Goal: Task Accomplishment & Management: Manage account settings

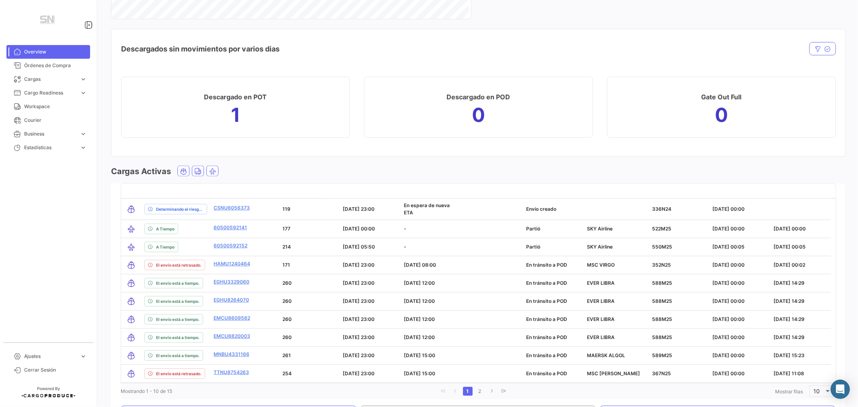
scroll to position [1028, 0]
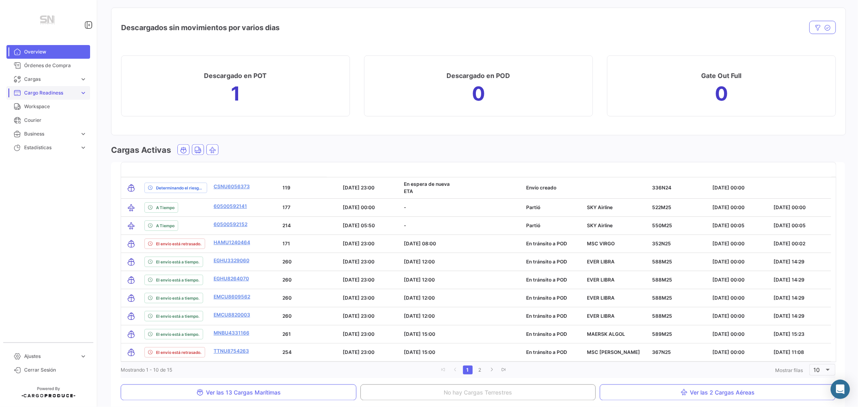
click at [42, 92] on span "Cargo Readiness" at bounding box center [50, 92] width 52 height 7
click at [41, 78] on span "Cargas" at bounding box center [50, 79] width 52 height 7
click at [36, 107] on span "Cargas Marítimas" at bounding box center [41, 109] width 41 height 7
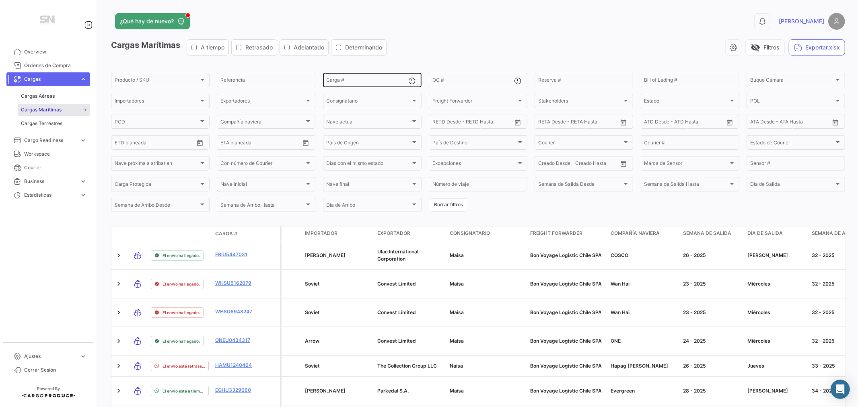
click at [339, 81] on input "Carga #" at bounding box center [368, 81] width 82 height 6
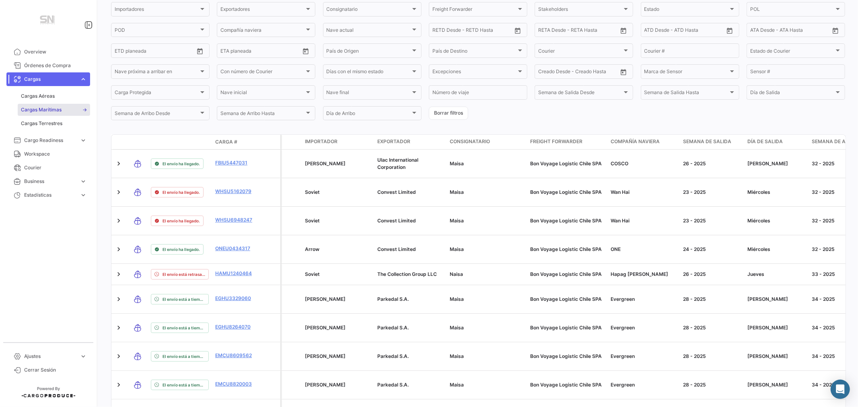
scroll to position [89, 0]
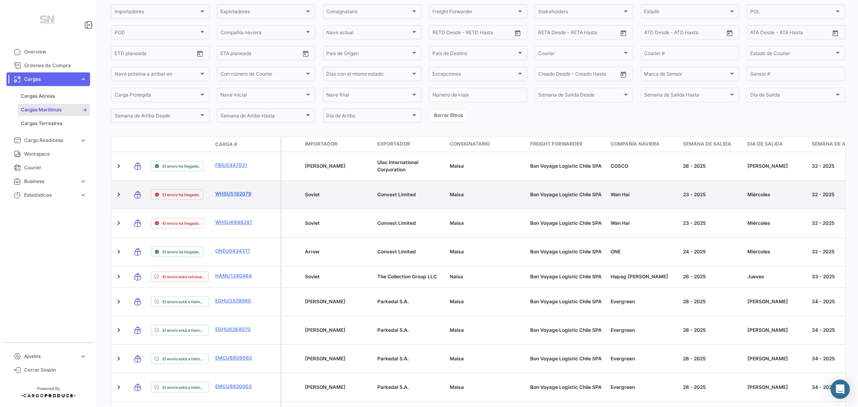
click at [234, 195] on link "WHSU5162079" at bounding box center [236, 193] width 42 height 7
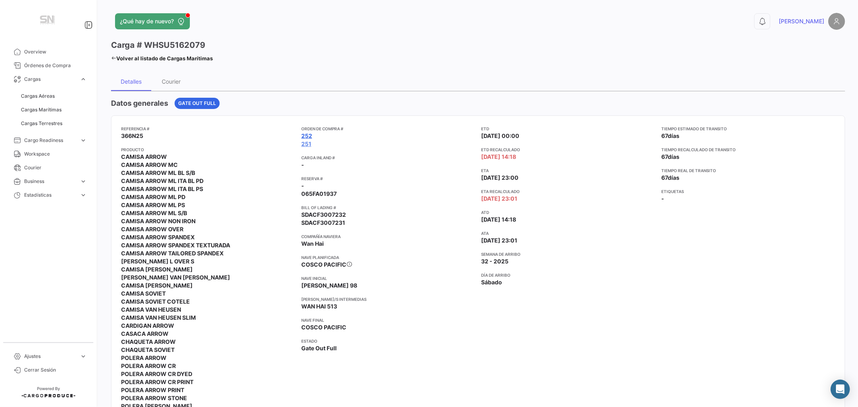
click at [304, 137] on link "252" at bounding box center [306, 136] width 11 height 8
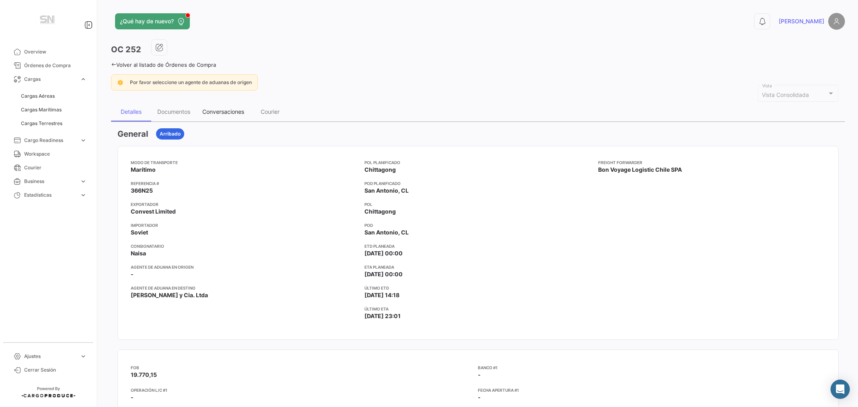
click at [222, 112] on div "Conversaciones" at bounding box center [223, 111] width 42 height 7
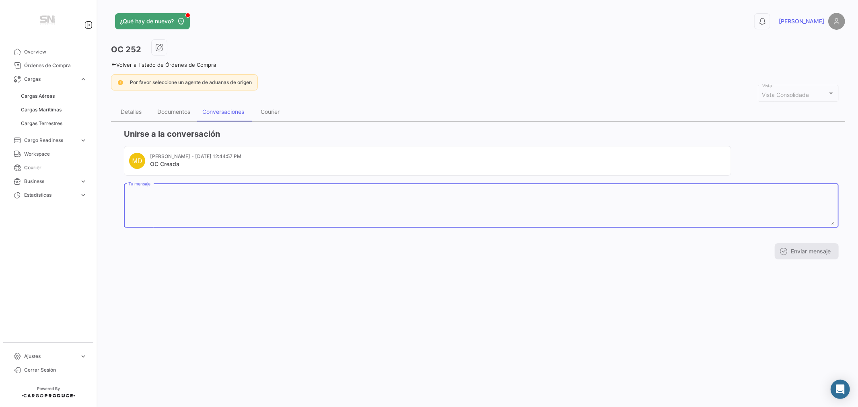
click at [179, 206] on textarea "Tu mensaje" at bounding box center [481, 206] width 706 height 35
type textarea "RCT 3527"
click at [806, 251] on button "Enviar mensaje" at bounding box center [807, 251] width 64 height 16
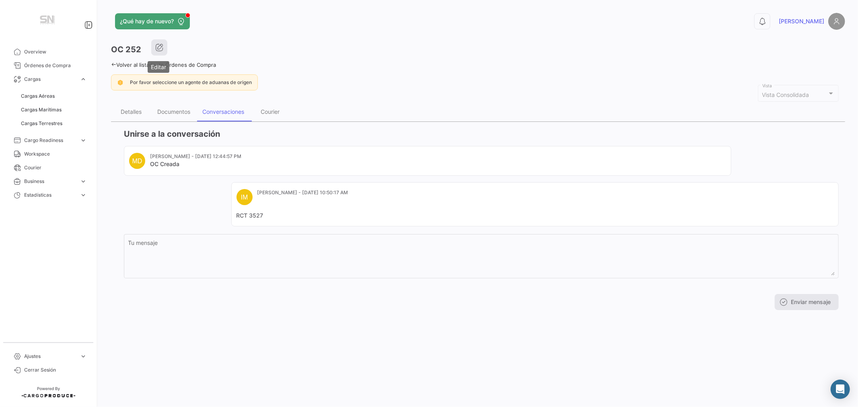
click at [157, 49] on icon "button" at bounding box center [159, 47] width 8 height 8
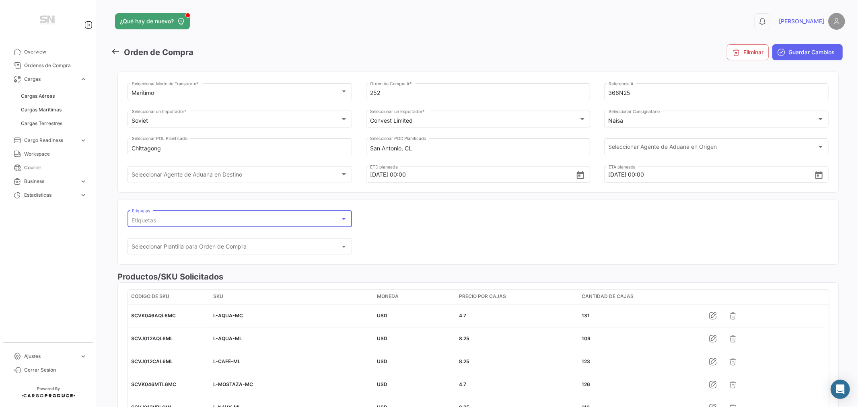
click at [250, 220] on div "Etiquetas" at bounding box center [236, 220] width 209 height 7
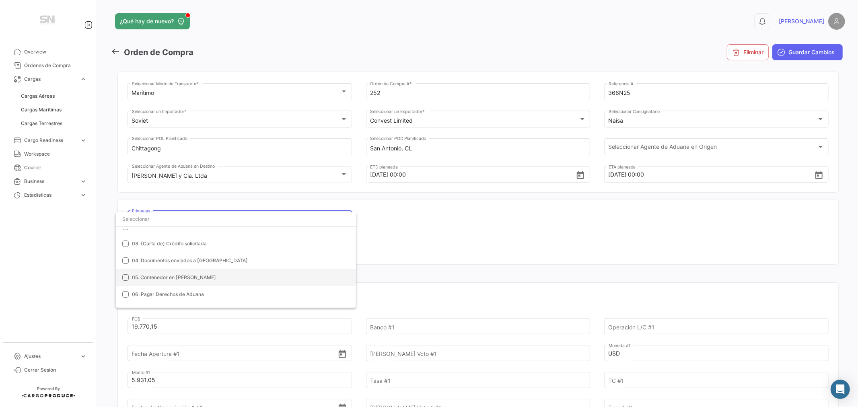
scroll to position [89, 0]
click at [185, 283] on span "08. Contenedor en [GEOGRAPHIC_DATA]" at bounding box center [179, 283] width 95 height 6
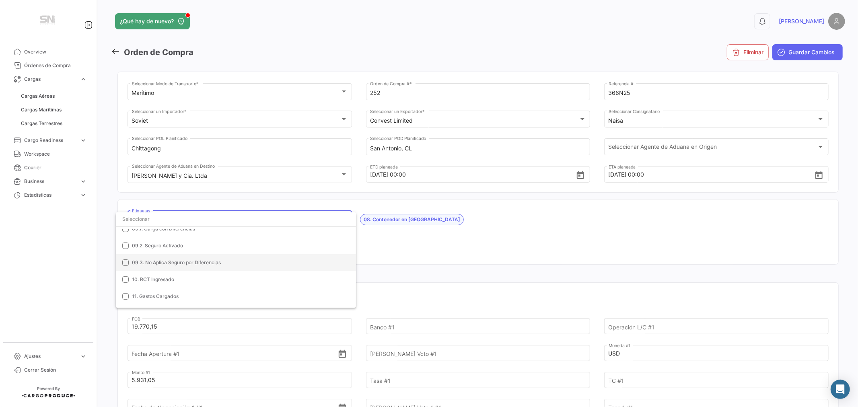
scroll to position [179, 0]
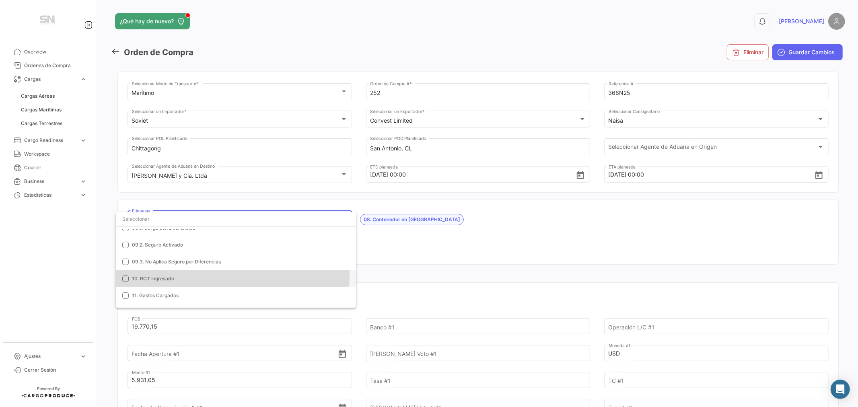
click at [164, 276] on span "10. RCT Ingresado" at bounding box center [153, 279] width 42 height 6
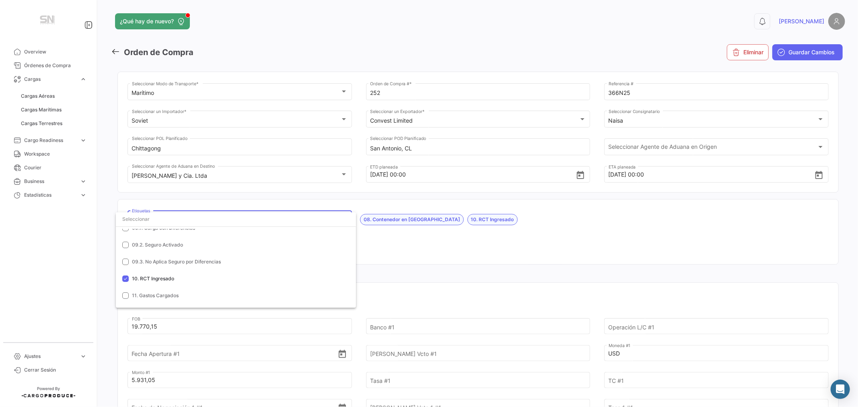
click at [804, 51] on div at bounding box center [429, 203] width 858 height 407
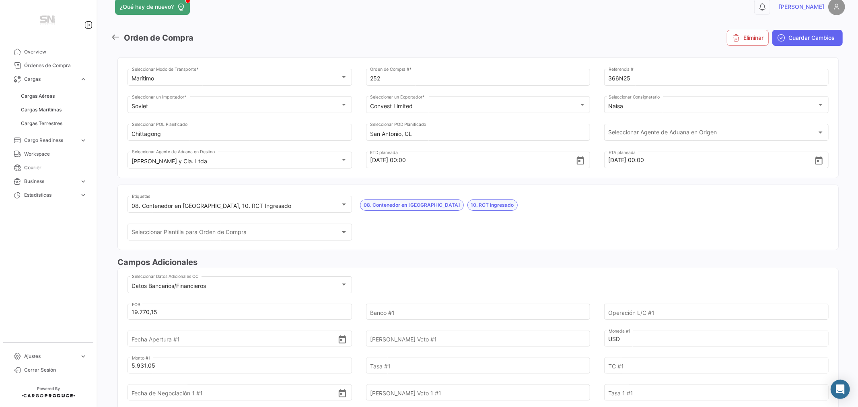
scroll to position [0, 0]
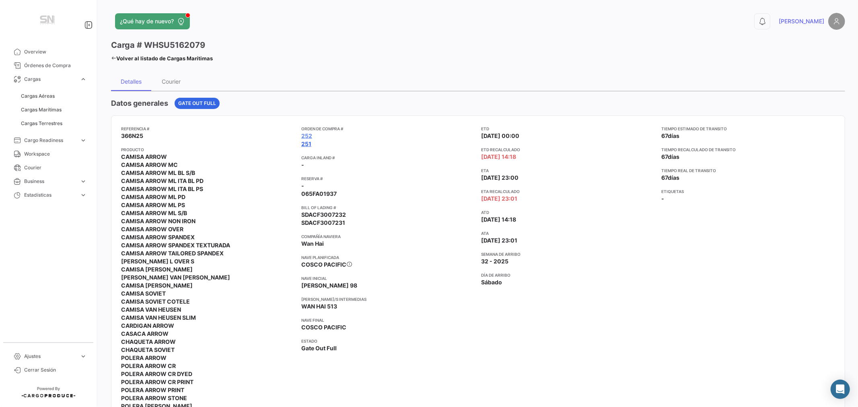
click at [308, 145] on link "251" at bounding box center [306, 144] width 10 height 8
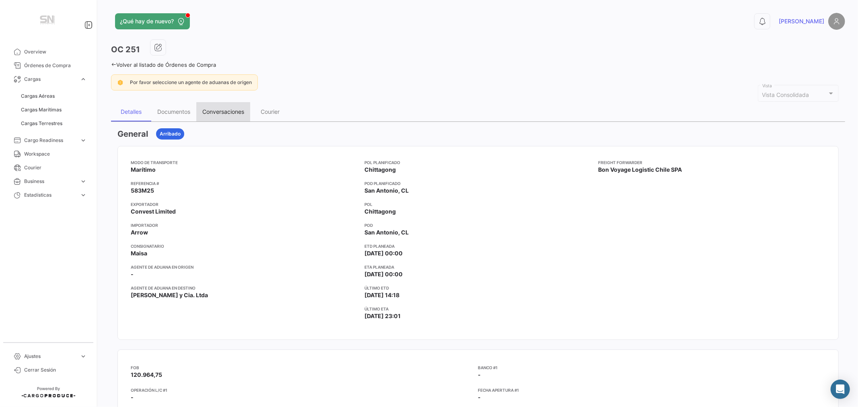
click at [216, 111] on div "Conversaciones" at bounding box center [223, 111] width 42 height 7
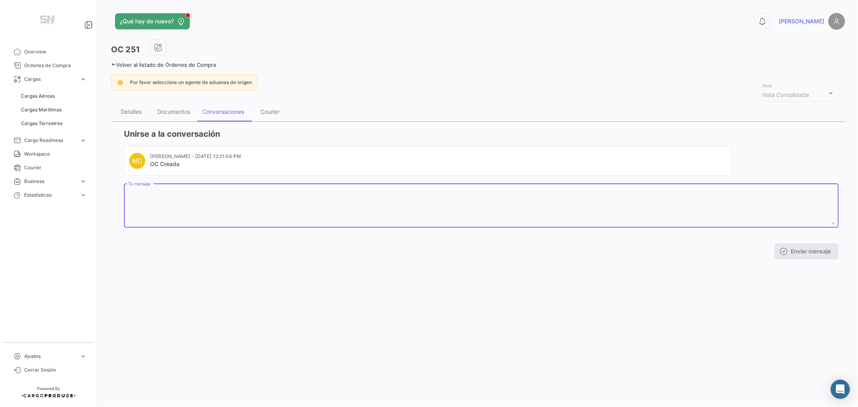
click at [222, 212] on textarea "Tu mensaje" at bounding box center [481, 206] width 706 height 35
type textarea "RCT 8177"
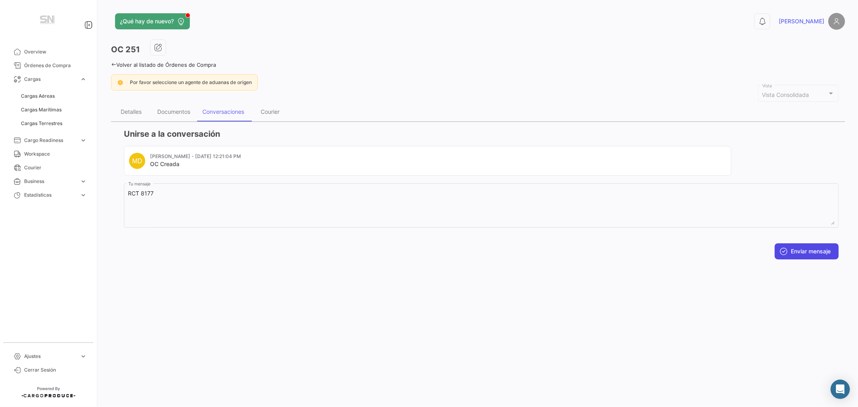
click at [804, 250] on button "Enviar mensaje" at bounding box center [807, 251] width 64 height 16
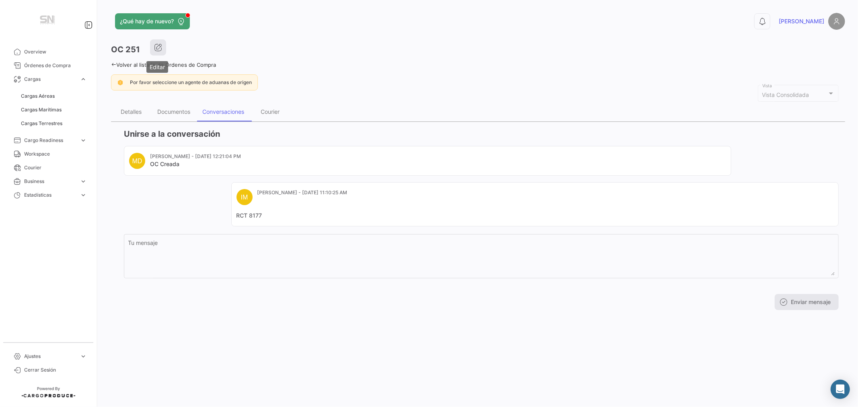
click at [156, 45] on icon "button" at bounding box center [158, 47] width 8 height 8
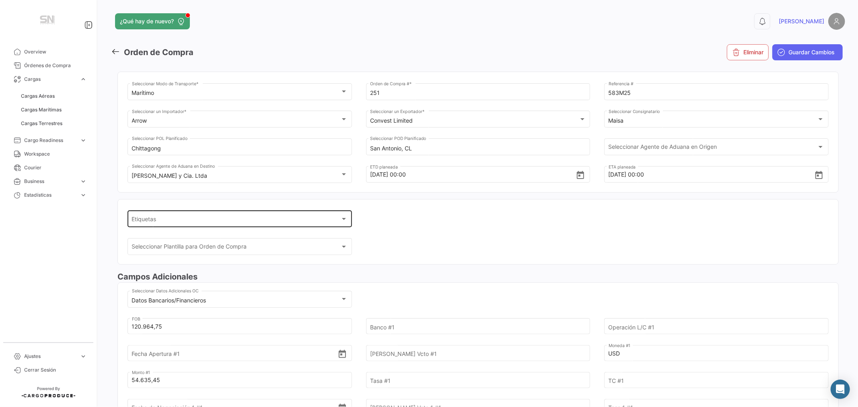
click at [191, 214] on div "Etiquetas Etiquetas" at bounding box center [240, 218] width 216 height 19
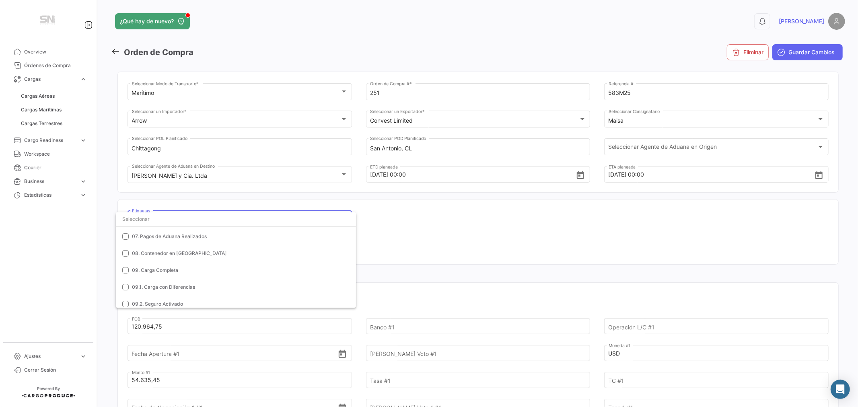
scroll to position [134, 0]
click at [167, 239] on span "08. Contenedor en [GEOGRAPHIC_DATA]" at bounding box center [179, 239] width 95 height 6
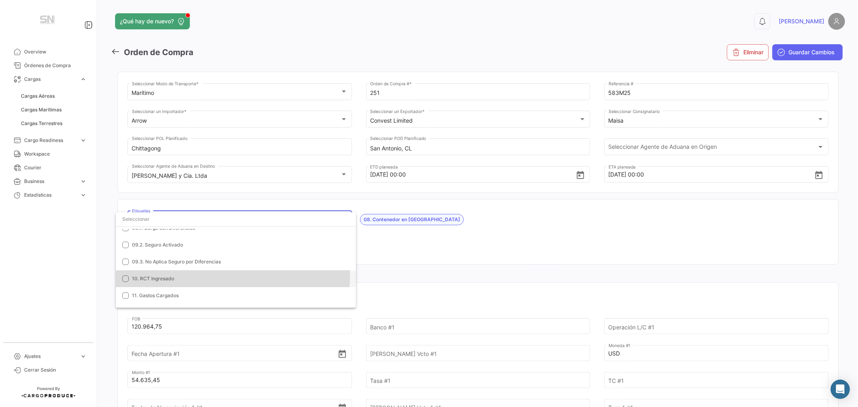
click at [154, 276] on span "10. RCT Ingresado" at bounding box center [153, 279] width 42 height 6
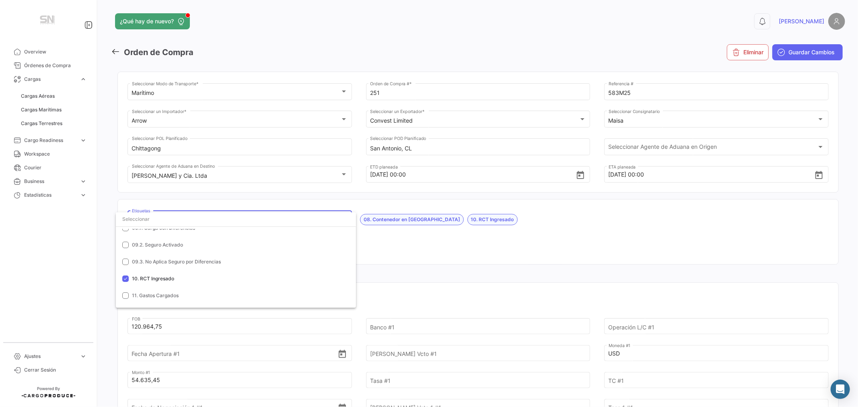
click at [620, 250] on div at bounding box center [429, 203] width 858 height 407
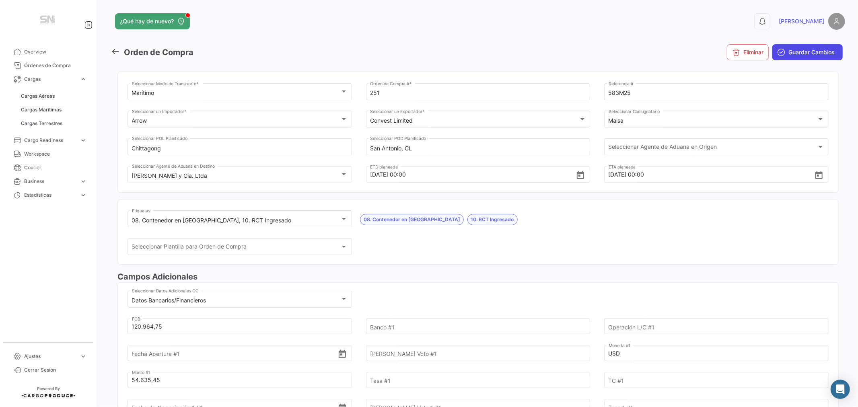
click at [793, 51] on span "Guardar Cambios" at bounding box center [811, 52] width 46 height 8
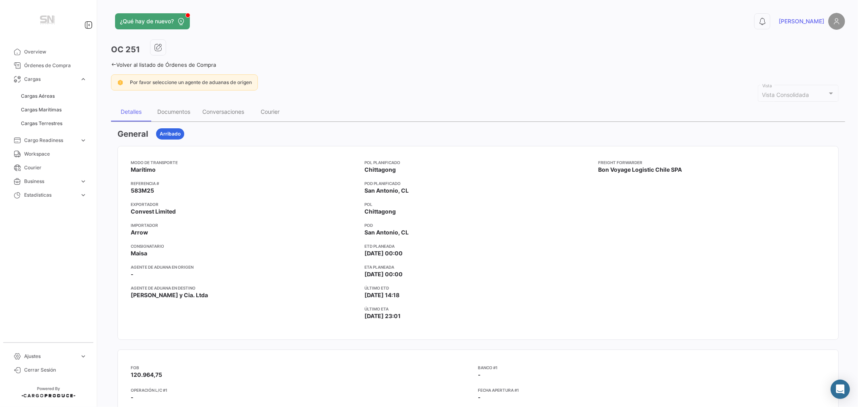
click at [485, 85] on div "Por favor seleccione un agente de aduanas de origen" at bounding box center [478, 82] width 734 height 16
click at [39, 110] on span "Cargas Marítimas" at bounding box center [41, 109] width 41 height 7
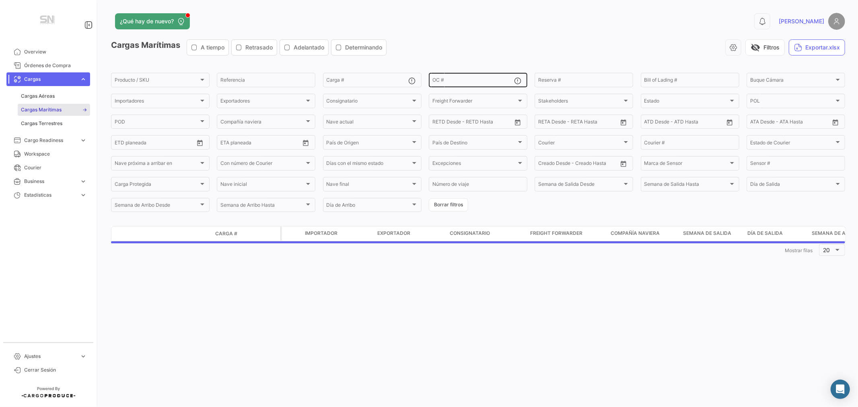
click at [457, 80] on input "OC #" at bounding box center [473, 81] width 82 height 6
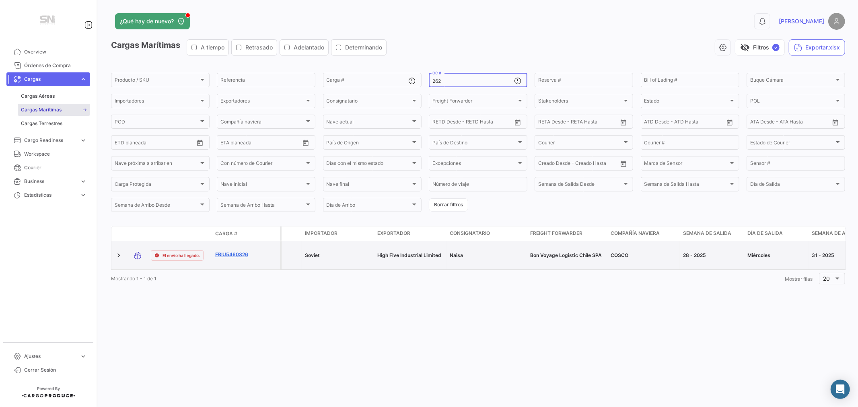
type input "262"
click at [224, 254] on link "FBIU5460326" at bounding box center [236, 254] width 42 height 7
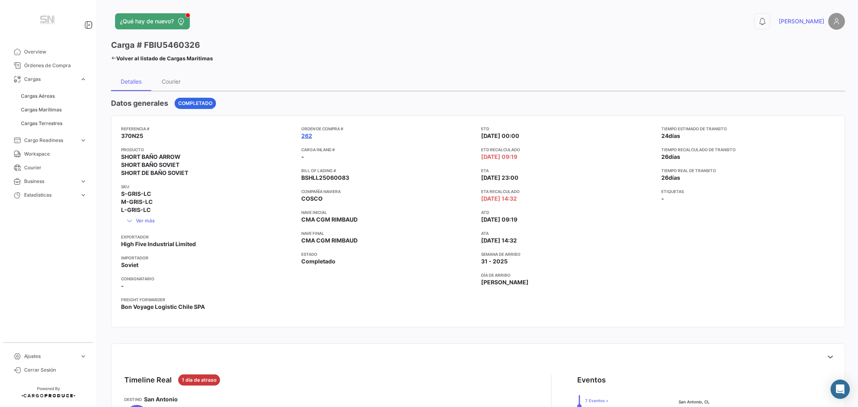
click at [302, 135] on link "262" at bounding box center [306, 136] width 11 height 8
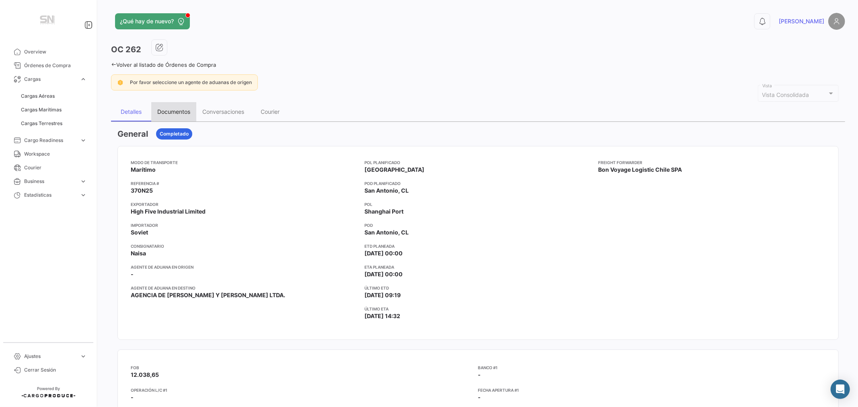
click at [177, 111] on div "Documentos" at bounding box center [173, 111] width 33 height 7
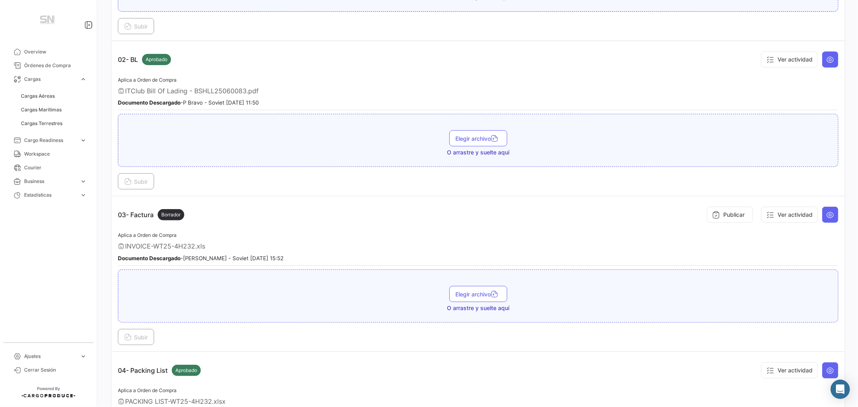
scroll to position [268, 0]
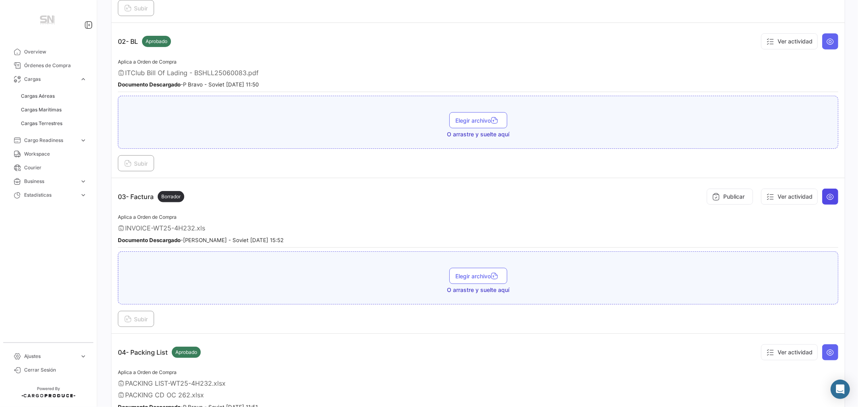
click at [826, 195] on icon at bounding box center [830, 197] width 8 height 8
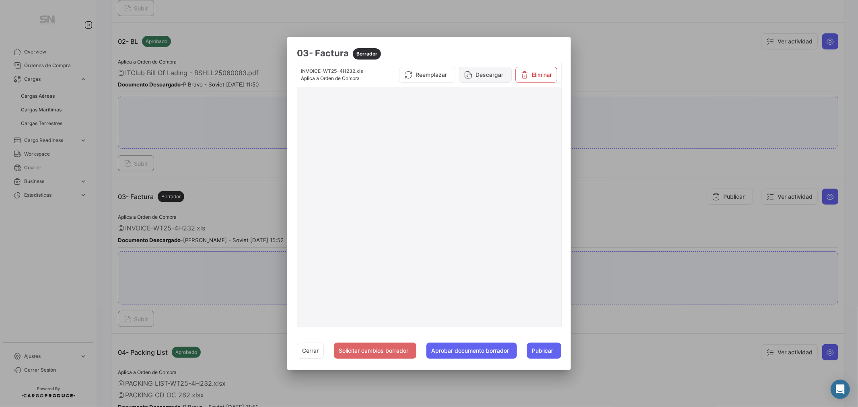
click at [484, 73] on button "Descargar" at bounding box center [485, 75] width 53 height 16
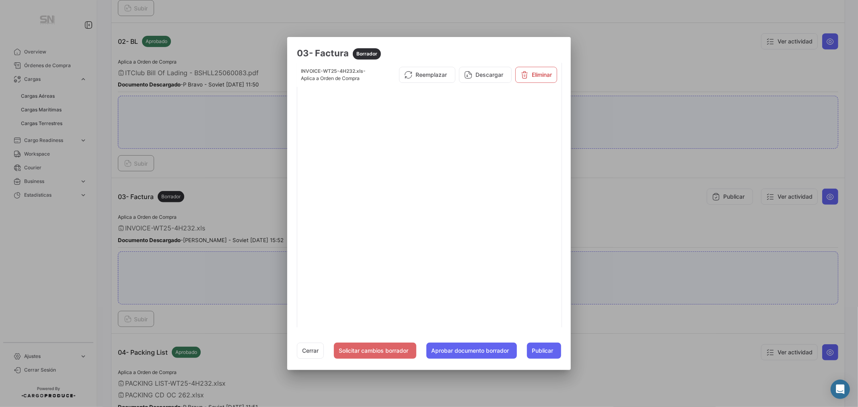
click at [652, 66] on div at bounding box center [429, 203] width 858 height 407
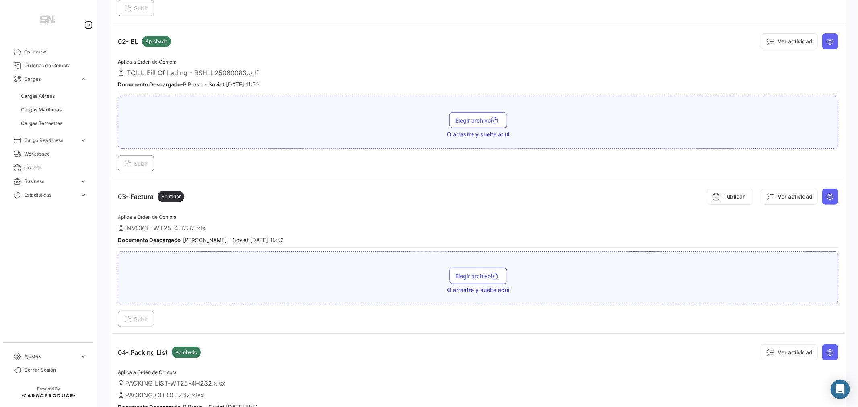
scroll to position [0, 0]
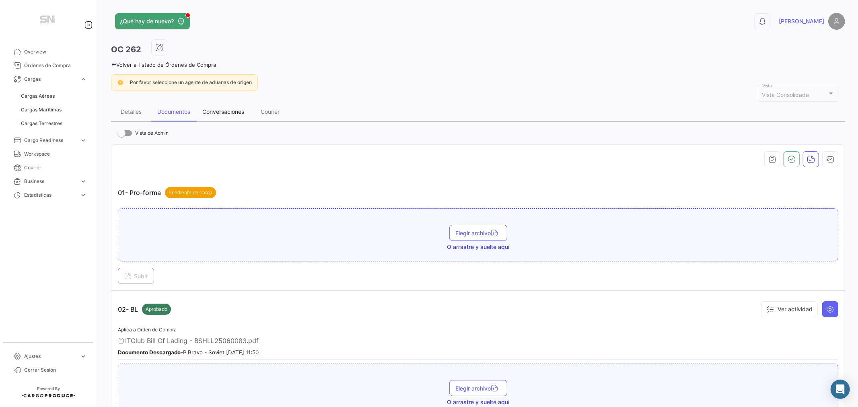
click at [214, 111] on div "Conversaciones" at bounding box center [223, 111] width 42 height 7
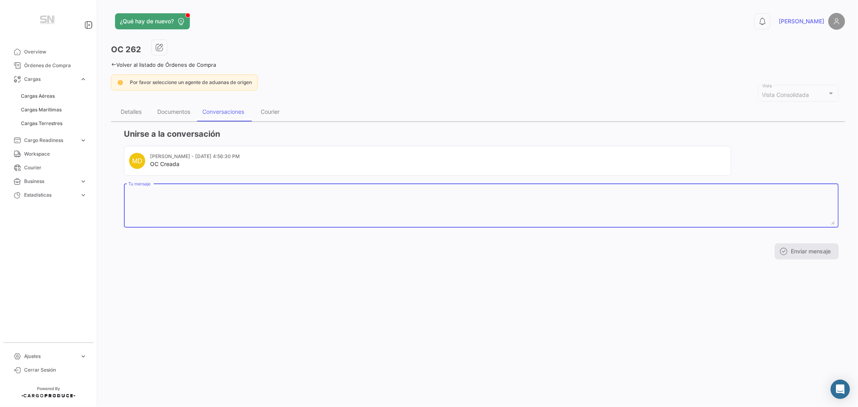
click at [151, 196] on textarea "Tu mensaje" at bounding box center [481, 206] width 706 height 35
type textarea "RCT 3528"
click at [811, 246] on button "Enviar mensaje" at bounding box center [807, 251] width 64 height 16
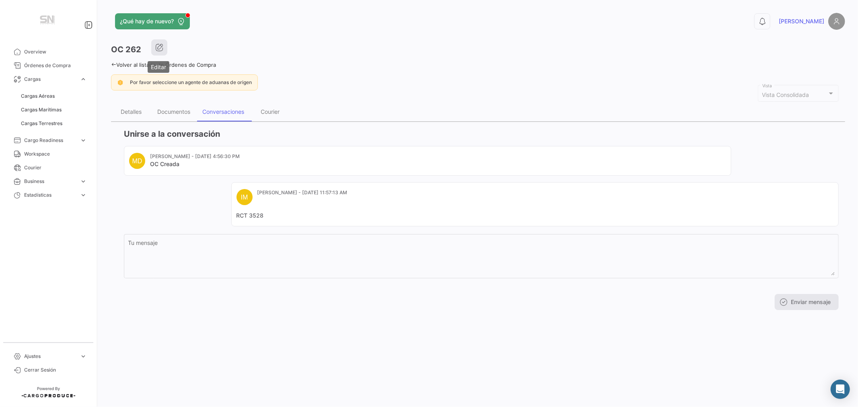
click at [159, 47] on icon "button" at bounding box center [159, 47] width 8 height 8
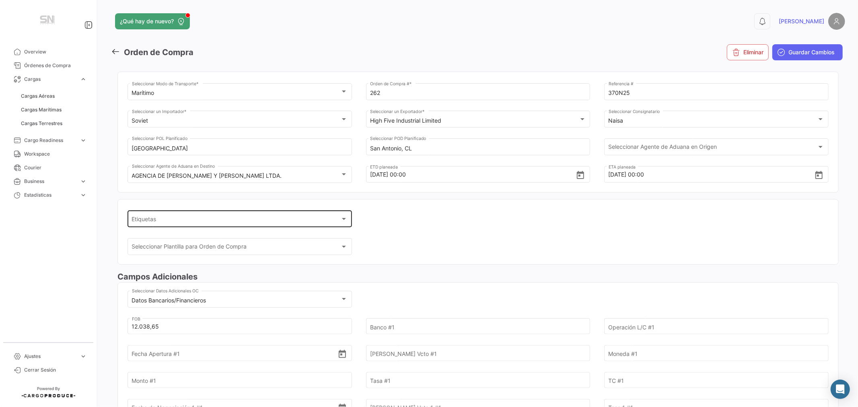
click at [228, 220] on div "Etiquetas" at bounding box center [236, 220] width 209 height 7
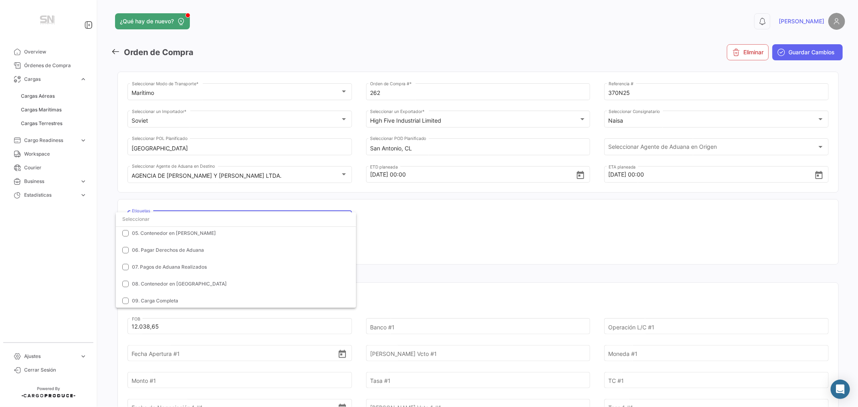
scroll to position [89, 0]
click at [186, 282] on span "08. Contenedor en [GEOGRAPHIC_DATA]" at bounding box center [179, 283] width 95 height 6
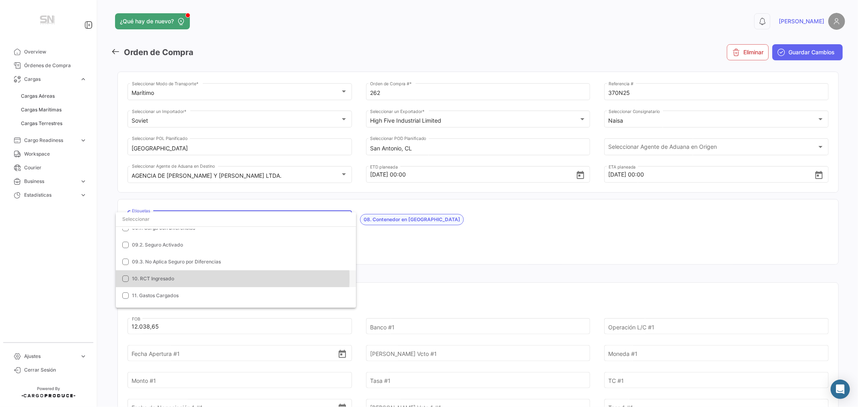
click at [167, 278] on span "10. RCT Ingresado" at bounding box center [153, 279] width 42 height 6
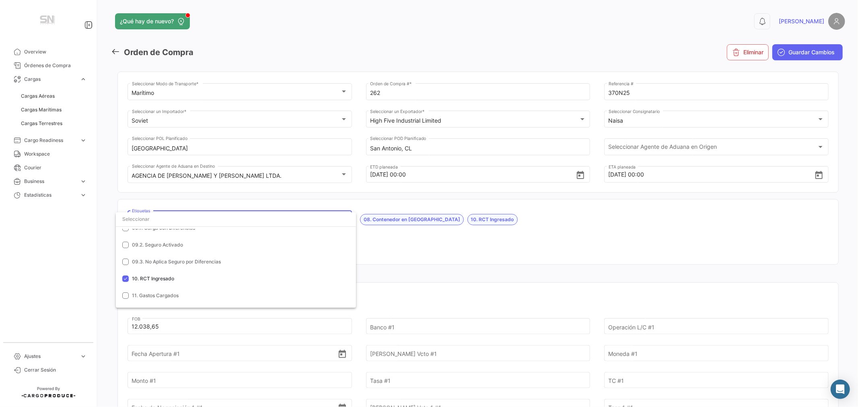
click at [520, 232] on div at bounding box center [429, 203] width 858 height 407
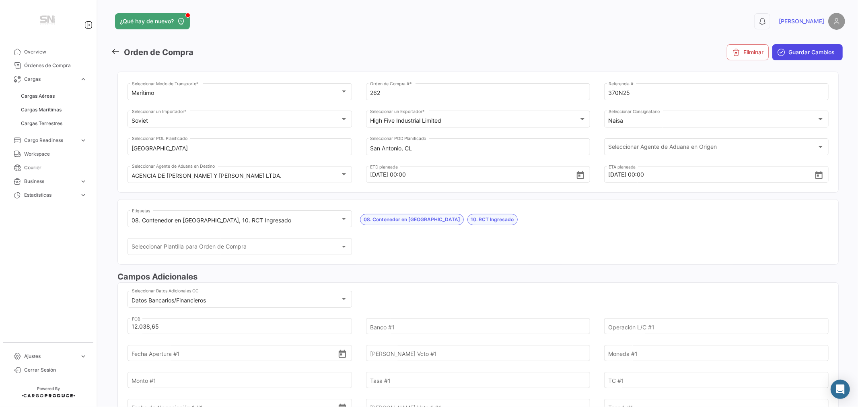
click at [806, 51] on span "Guardar Cambios" at bounding box center [811, 52] width 46 height 8
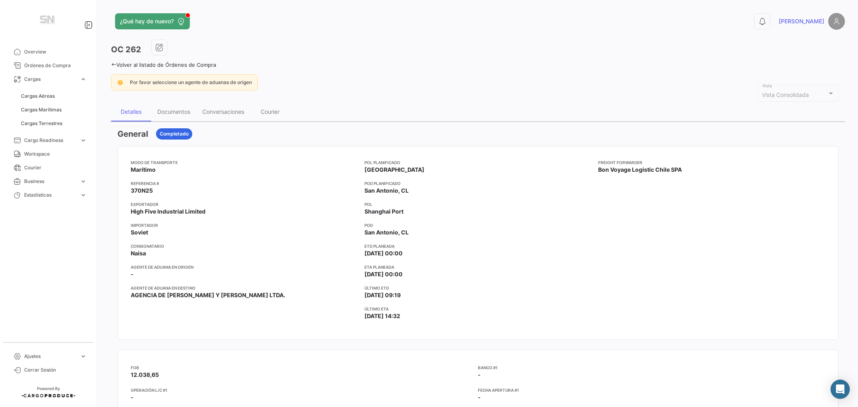
click at [252, 46] on div "OC 262" at bounding box center [478, 49] width 734 height 20
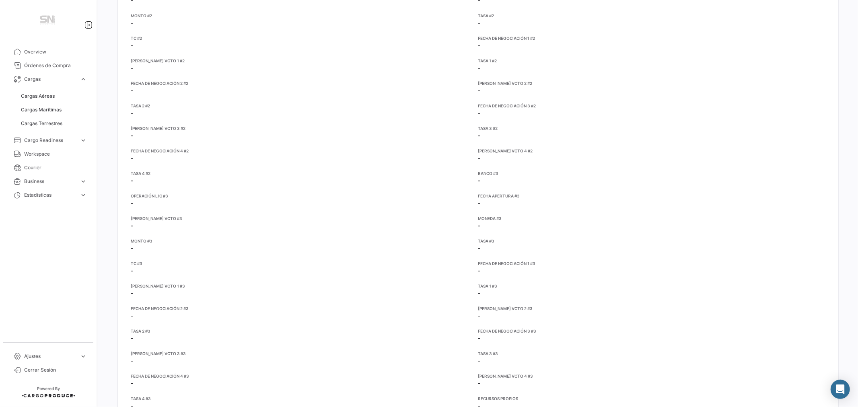
scroll to position [523, 0]
